Goal: Task Accomplishment & Management: Manage account settings

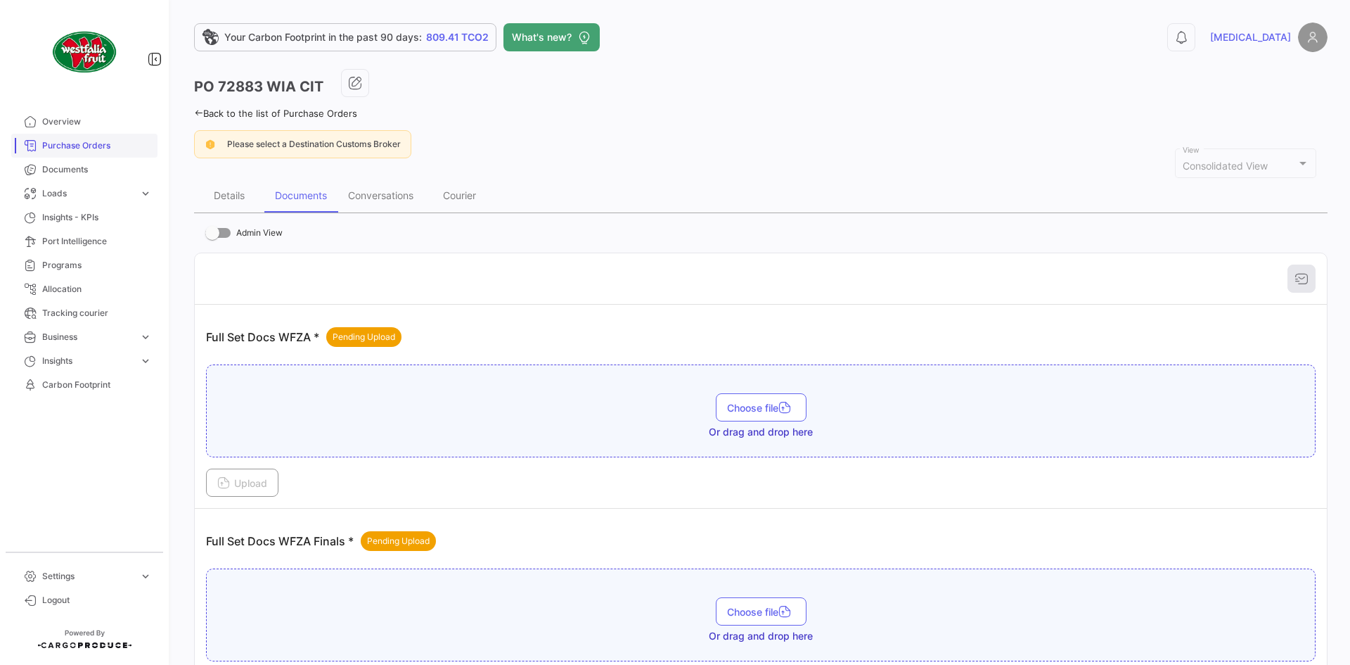
click at [94, 146] on span "Purchase Orders" at bounding box center [97, 145] width 110 height 13
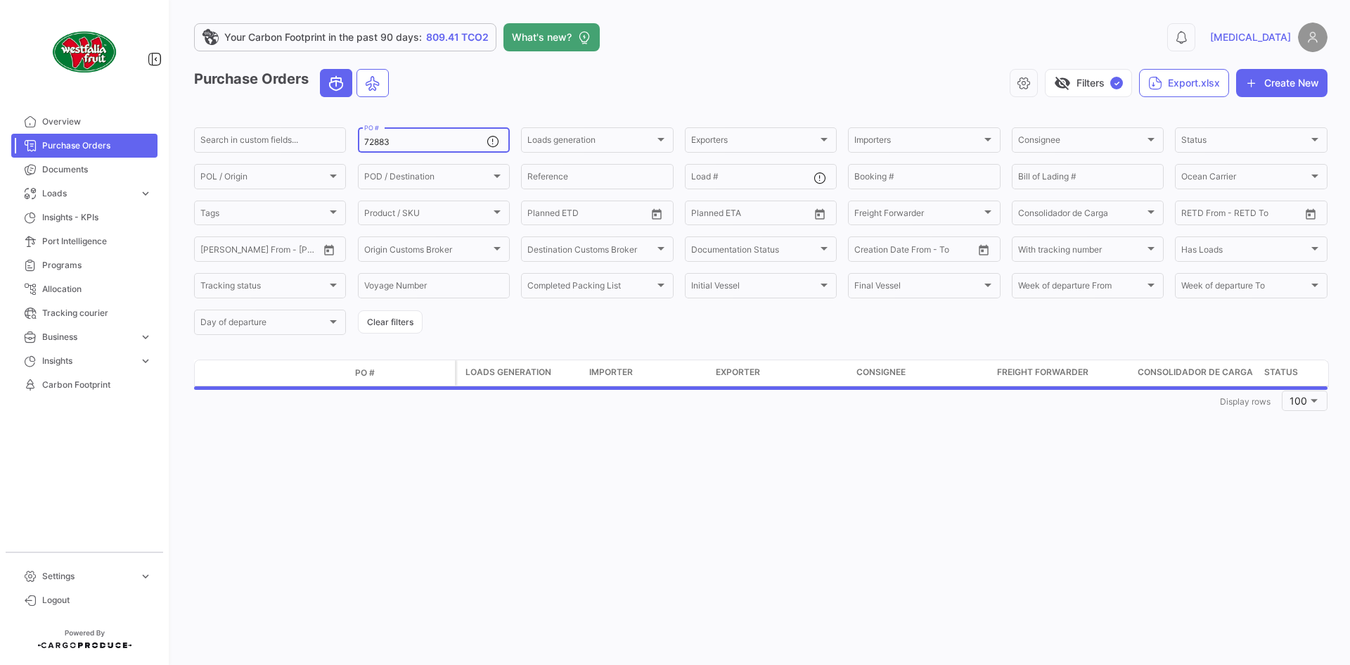
click at [463, 144] on input "72883" at bounding box center [425, 142] width 122 height 10
type input "7"
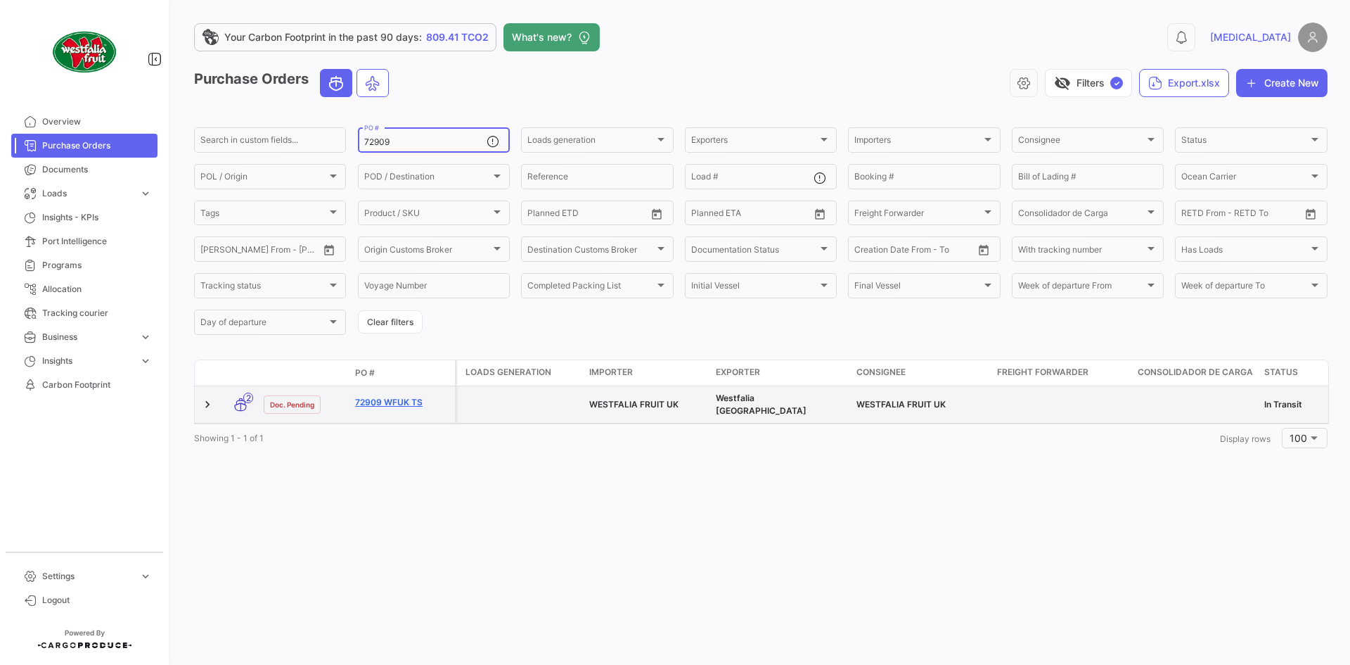
type input "72909"
click at [393, 397] on link "72909 WFUK TS" at bounding box center [402, 402] width 94 height 13
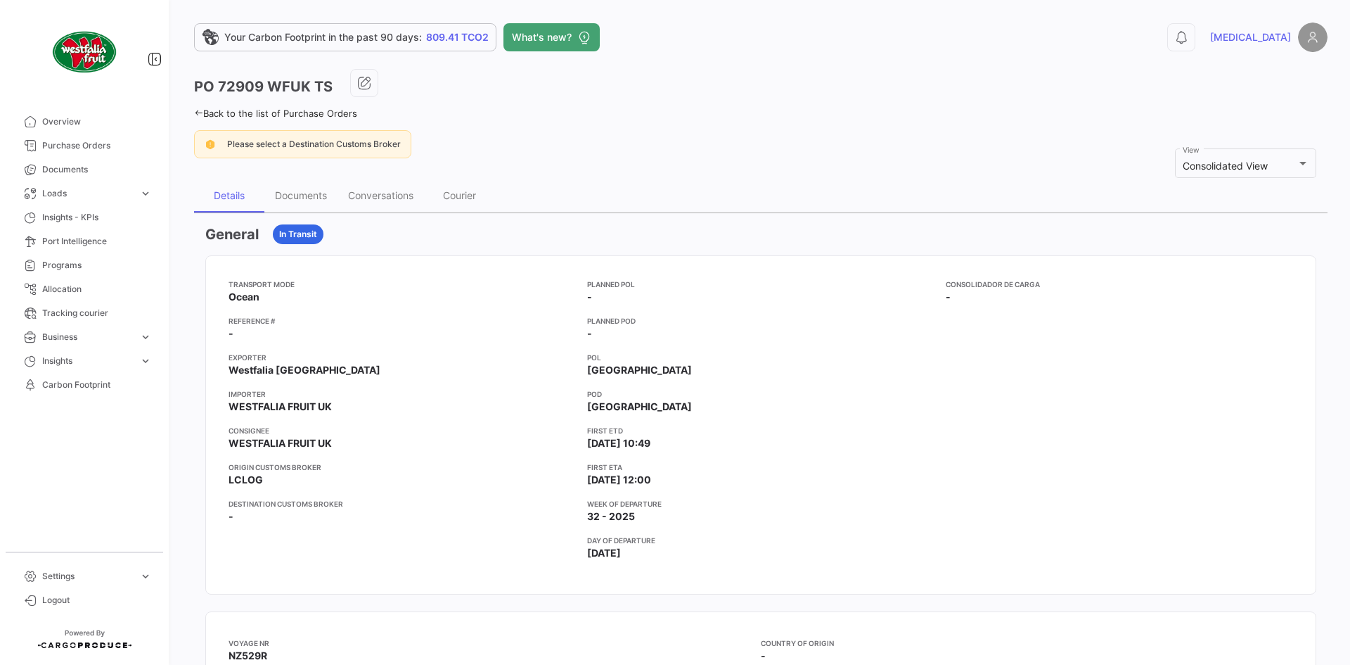
click at [297, 207] on div "Documents" at bounding box center [300, 196] width 73 height 34
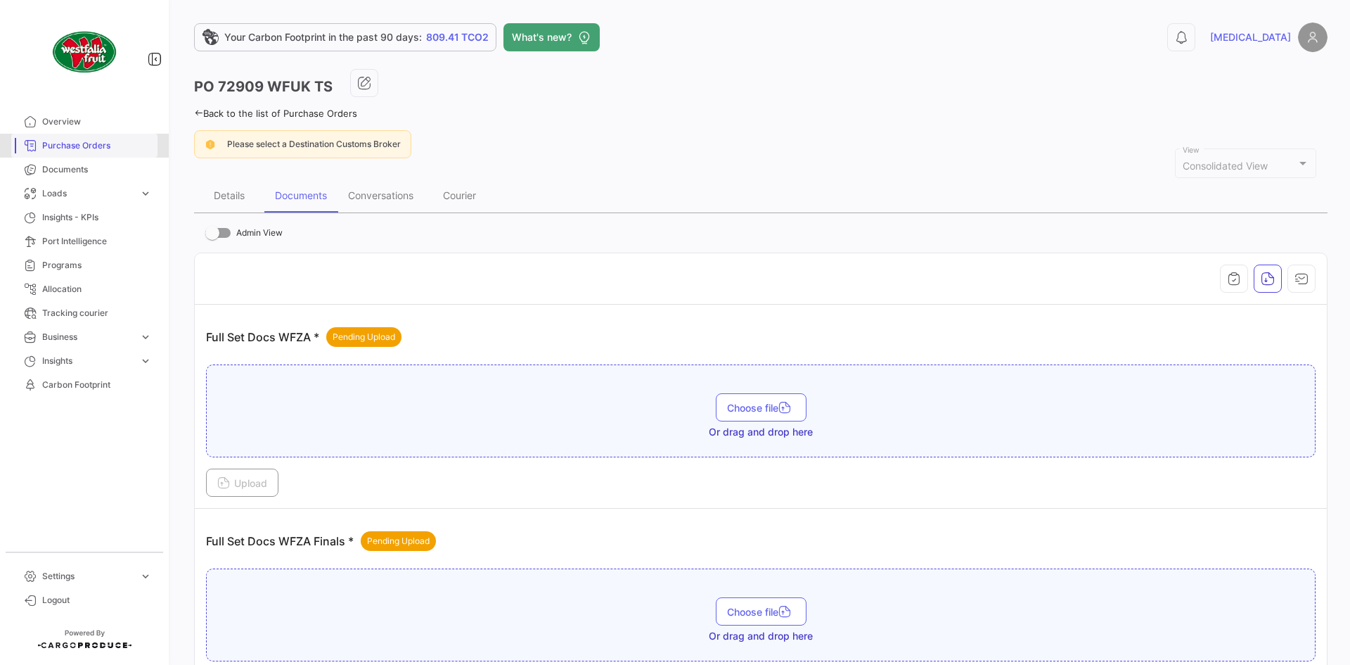
click at [133, 152] on link "Purchase Orders" at bounding box center [84, 146] width 146 height 24
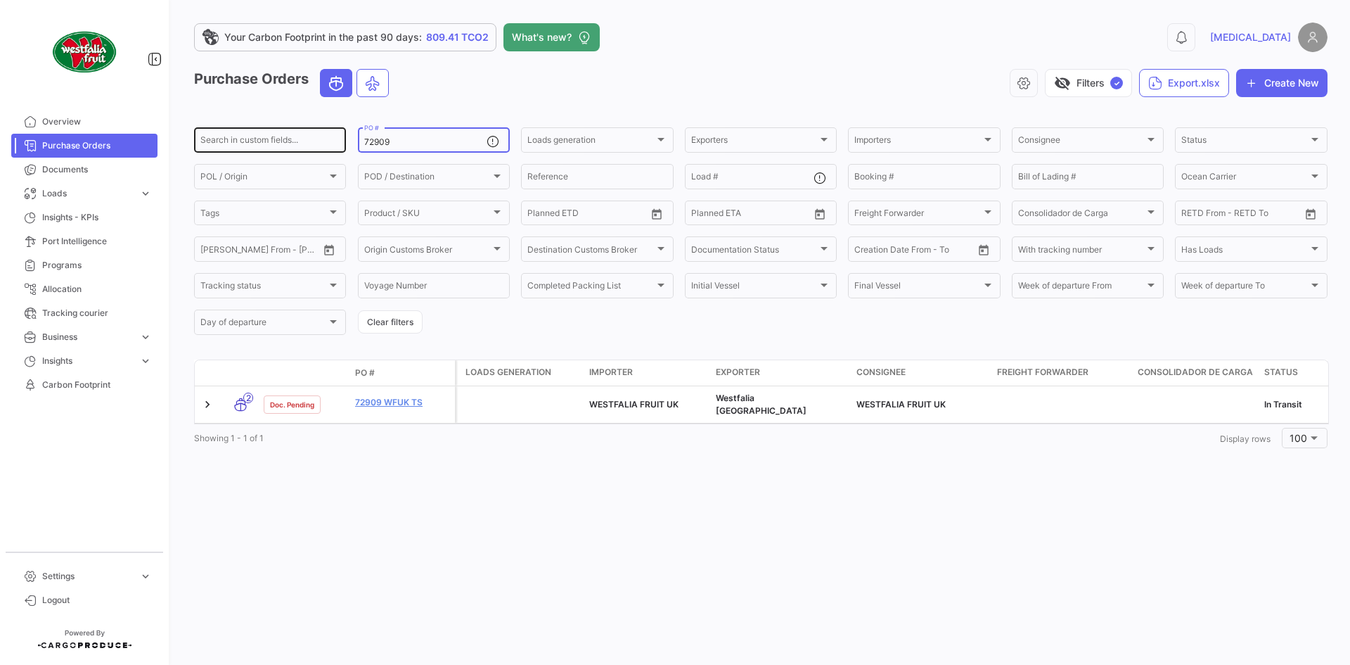
drag, startPoint x: 422, startPoint y: 147, endPoint x: 344, endPoint y: 150, distance: 78.1
click at [0, 0] on div "Search in custom fields... 72909 PO # Loads generation Loads generation Exporte…" at bounding box center [0, 0] width 0 height 0
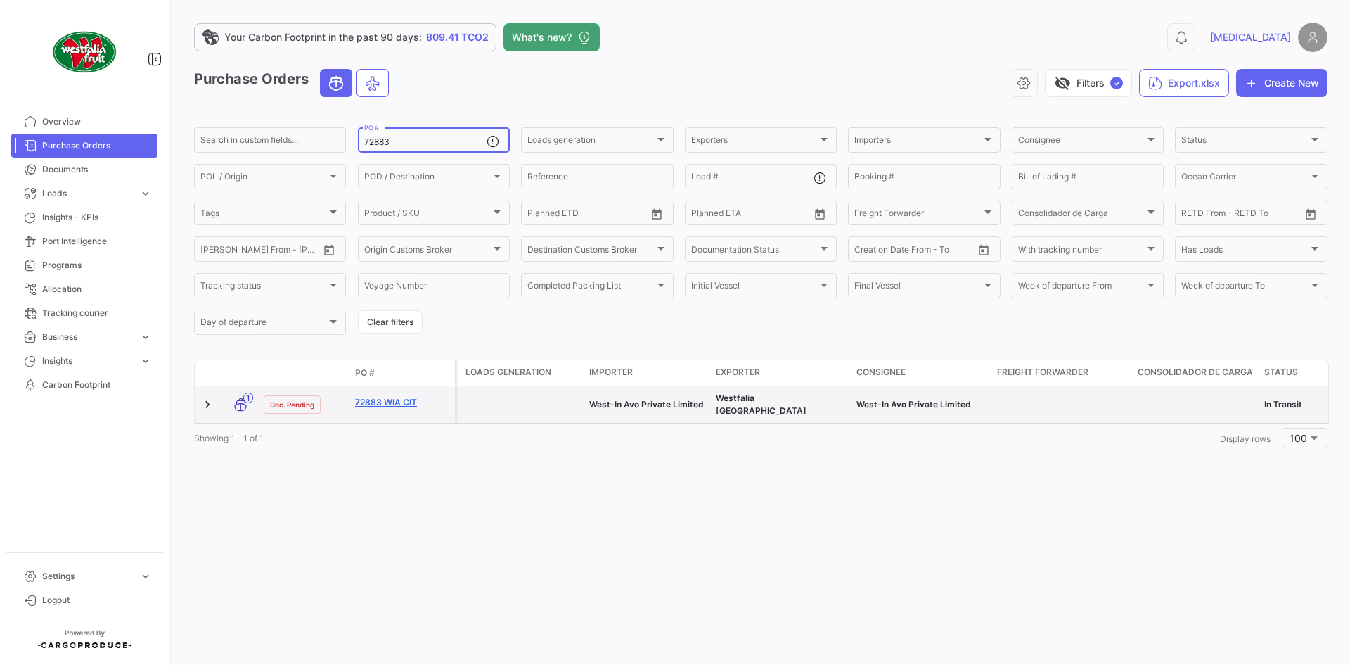
type input "72883"
click at [392, 396] on link "72883 WIA CIT" at bounding box center [402, 402] width 94 height 13
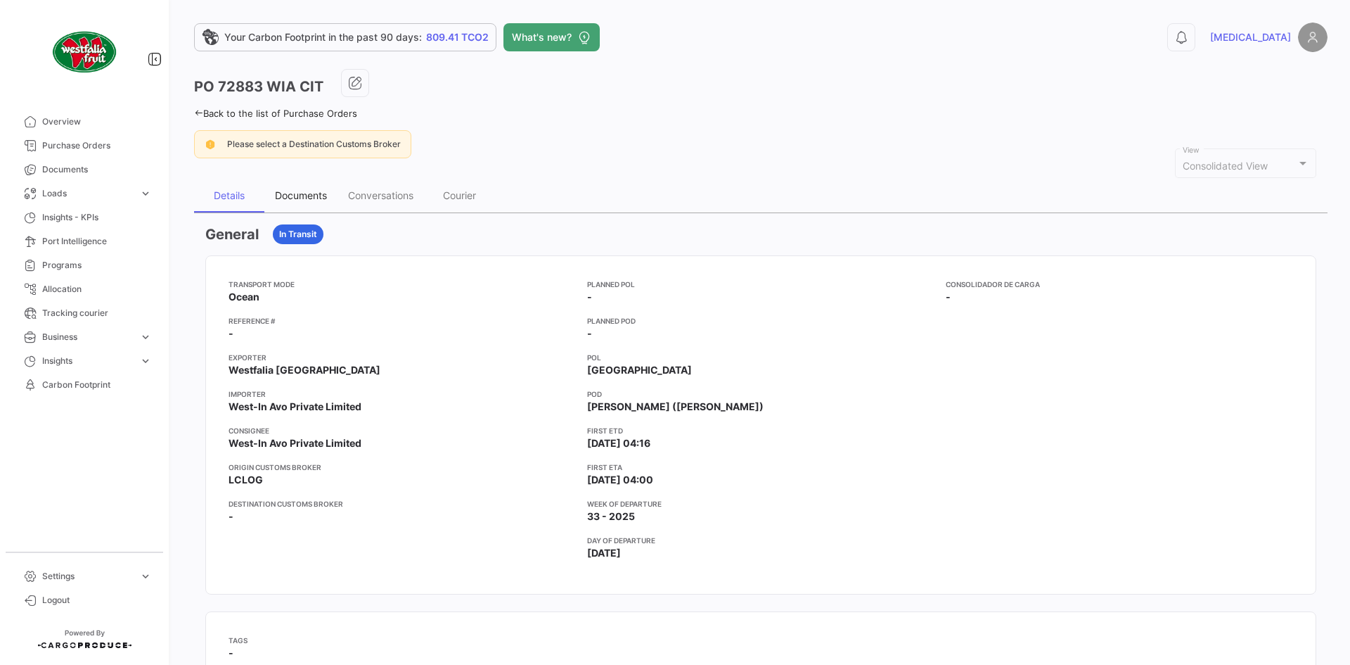
click at [302, 191] on div "Documents" at bounding box center [301, 195] width 52 height 12
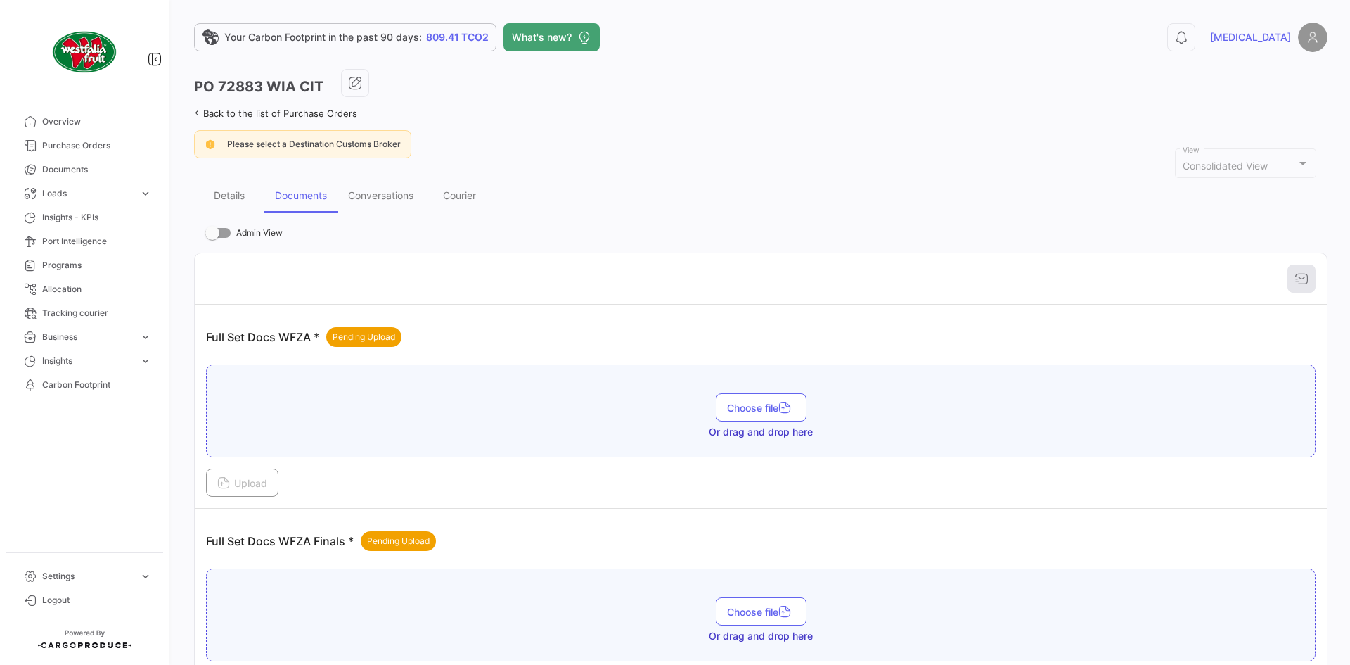
scroll to position [331, 0]
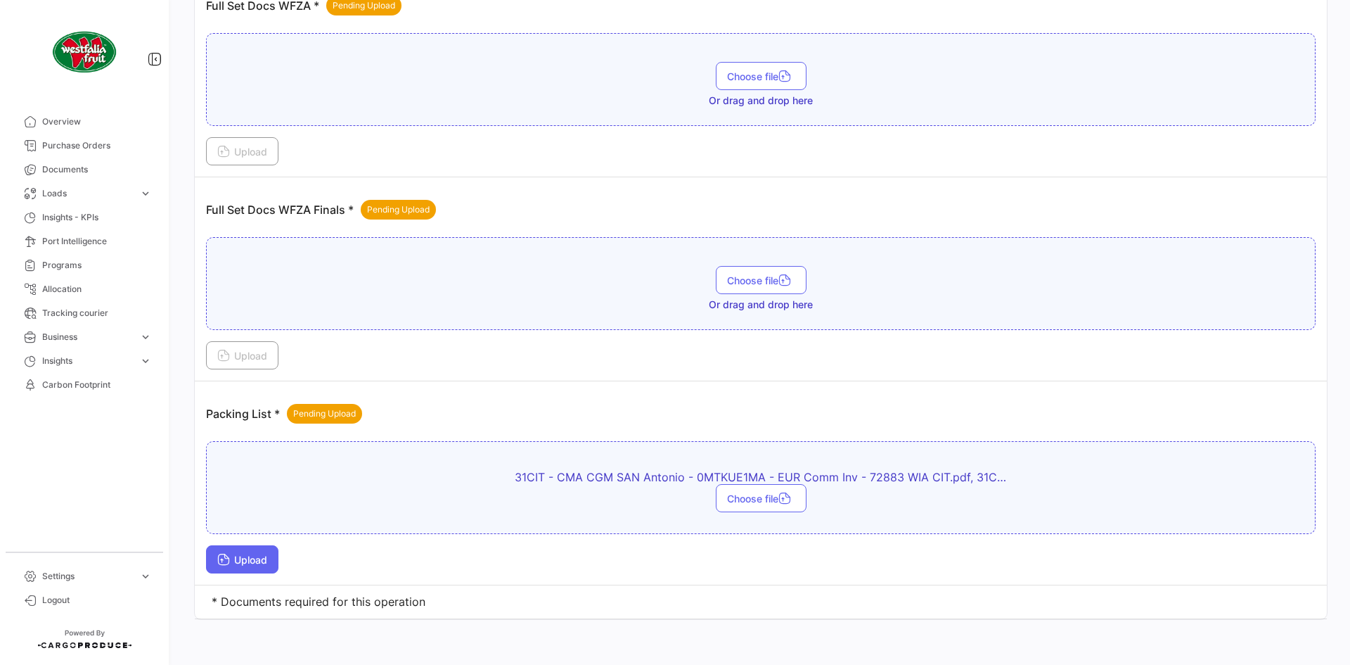
click at [241, 562] on span "Upload" at bounding box center [242, 559] width 50 height 12
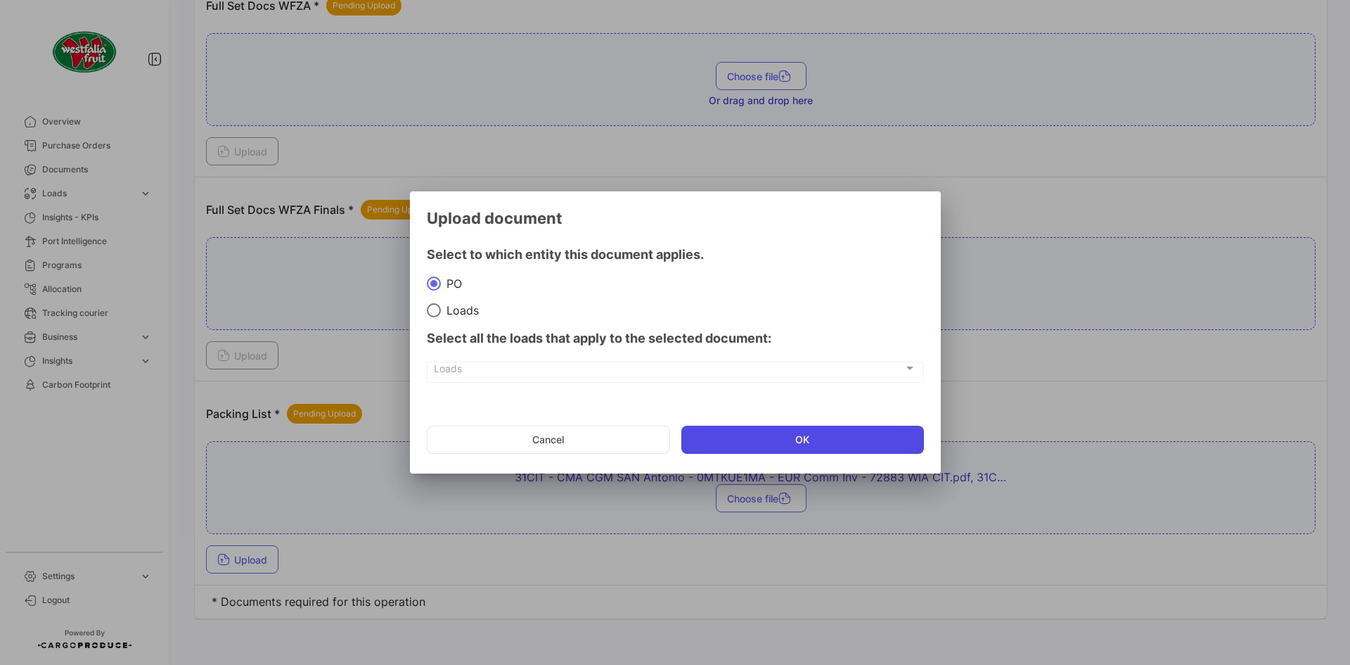
click at [774, 442] on button "OK" at bounding box center [802, 439] width 243 height 28
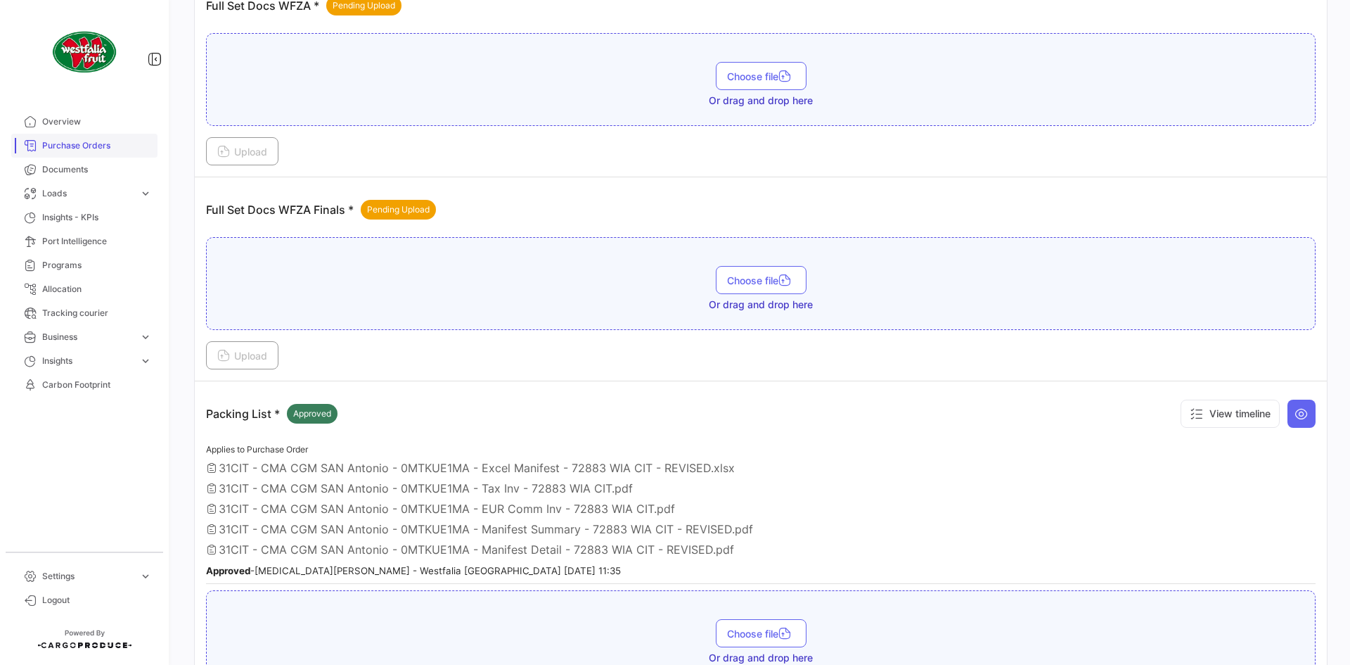
click at [98, 135] on link "Purchase Orders" at bounding box center [84, 146] width 146 height 24
